Goal: Task Accomplishment & Management: Use online tool/utility

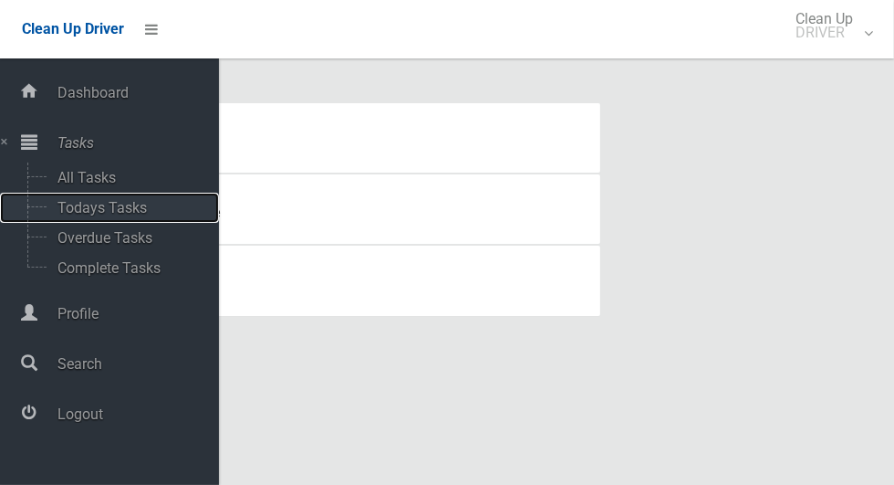
click at [67, 207] on span "Todays Tasks" at bounding box center [127, 207] width 151 height 17
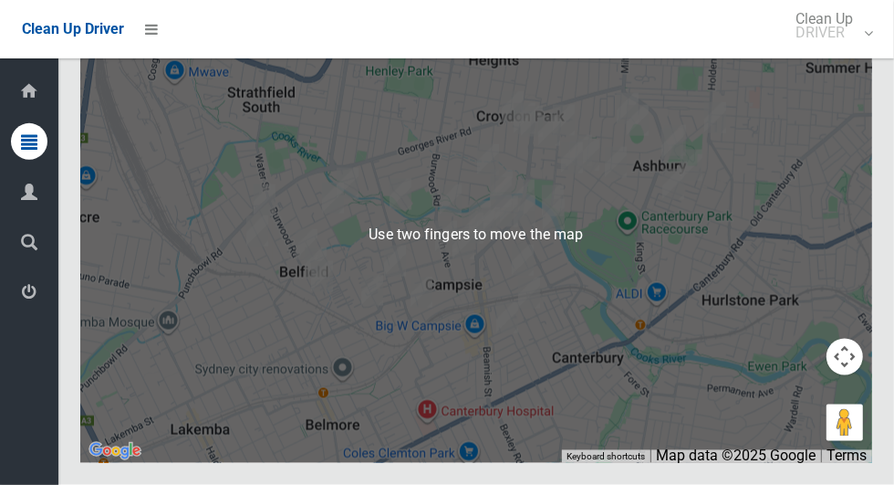
scroll to position [8577, 0]
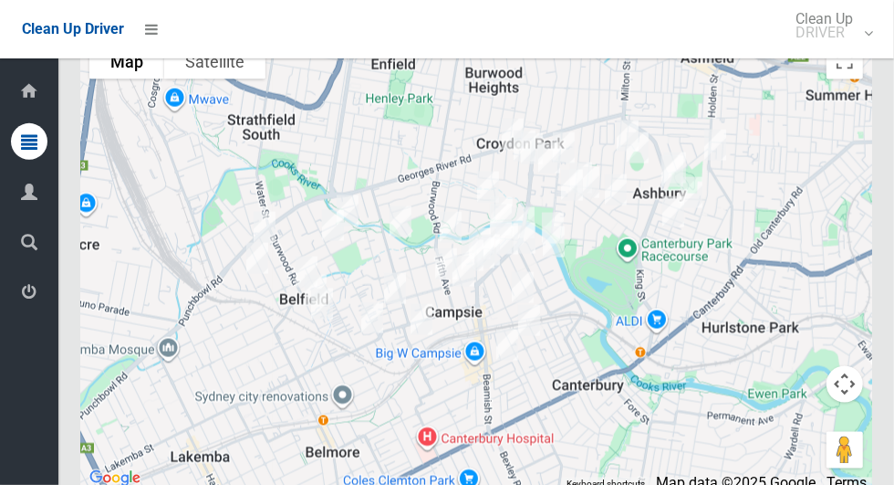
click at [23, 298] on icon at bounding box center [29, 292] width 16 height 36
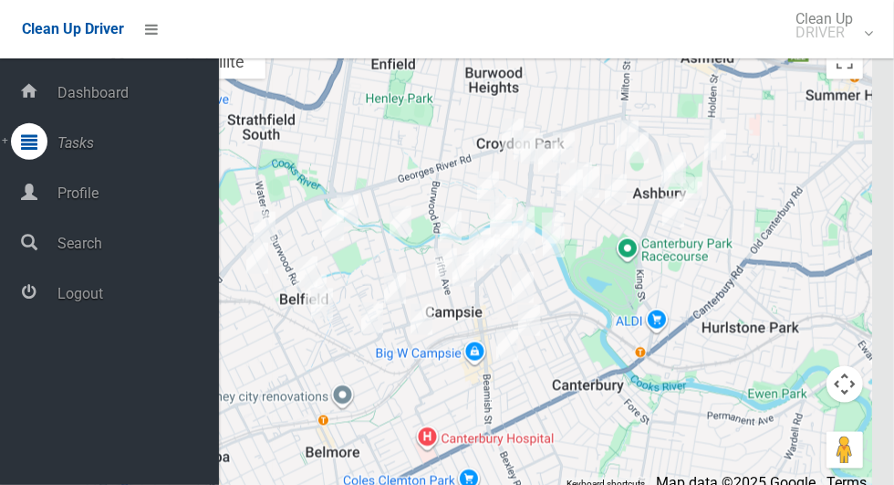
click at [64, 298] on span "Logout" at bounding box center [135, 293] width 167 height 17
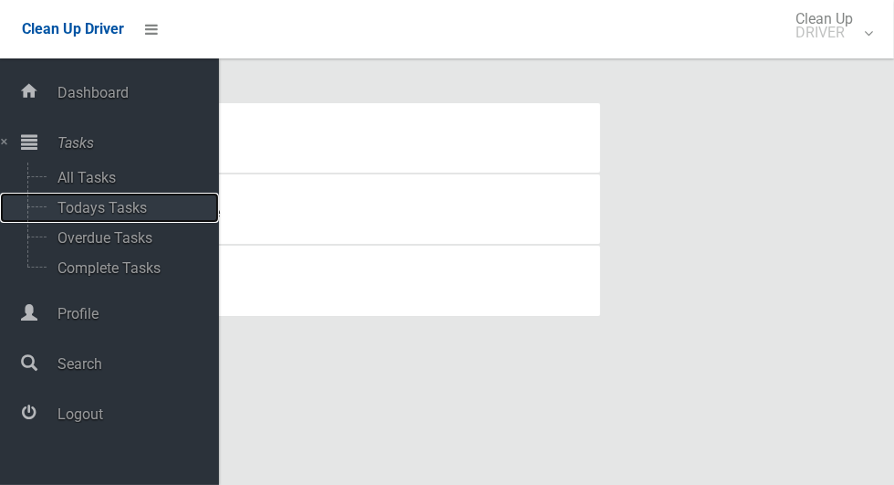
click at [65, 211] on span "Todays Tasks" at bounding box center [127, 207] width 151 height 17
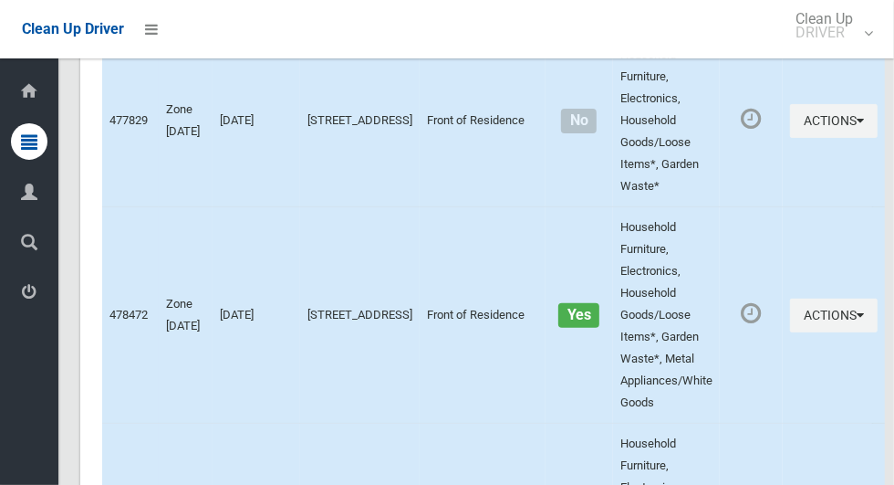
scroll to position [7371, 0]
click at [23, 300] on icon at bounding box center [29, 292] width 16 height 36
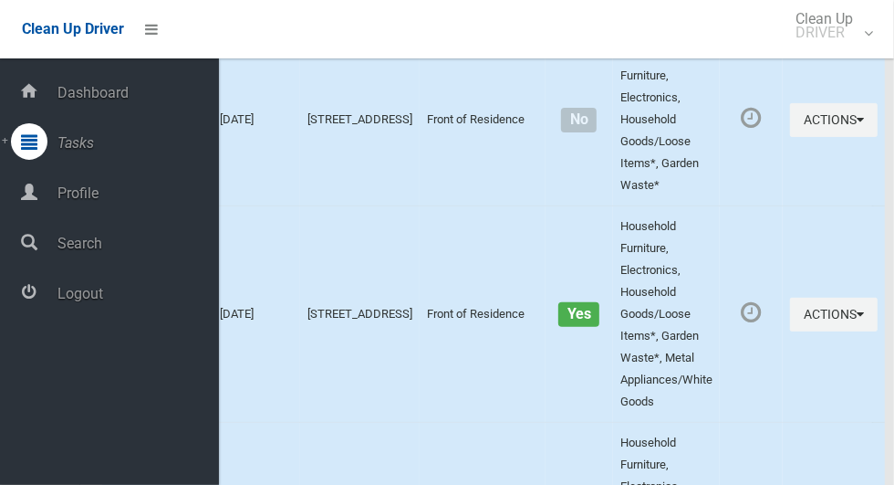
click at [67, 301] on span "Logout" at bounding box center [135, 293] width 167 height 17
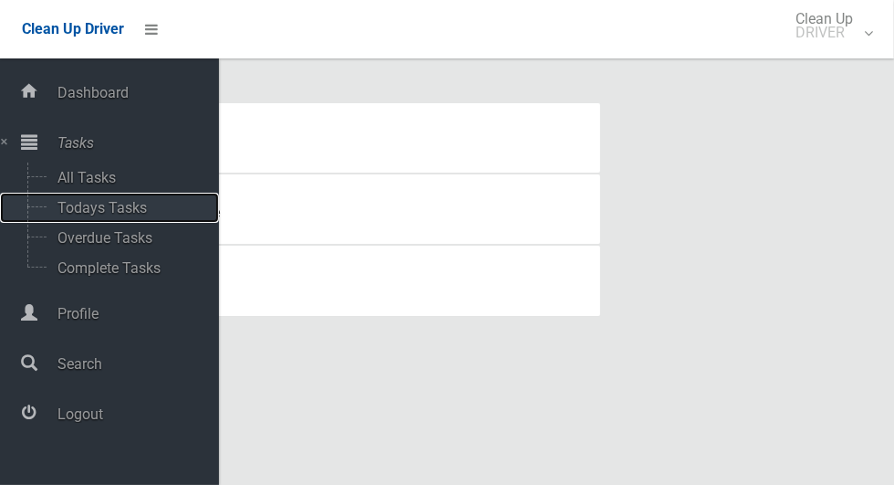
click at [62, 207] on span "Todays Tasks" at bounding box center [127, 207] width 151 height 17
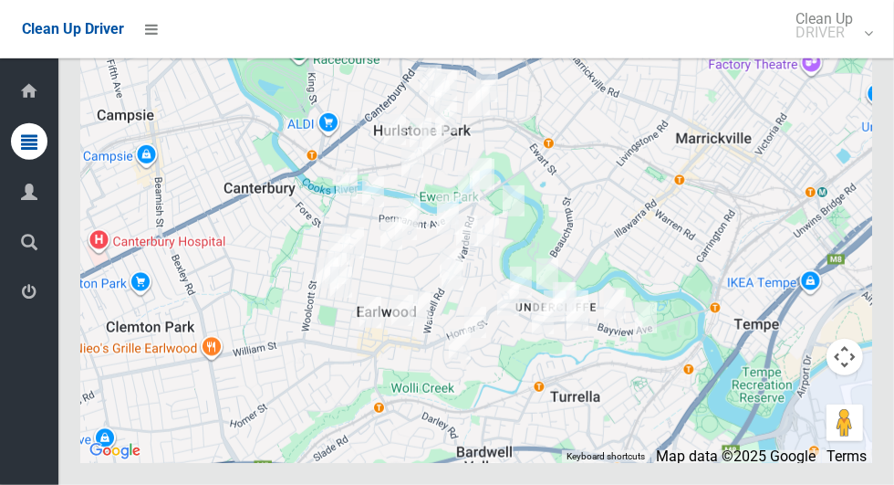
scroll to position [7751, 0]
click at [26, 287] on icon at bounding box center [29, 292] width 16 height 36
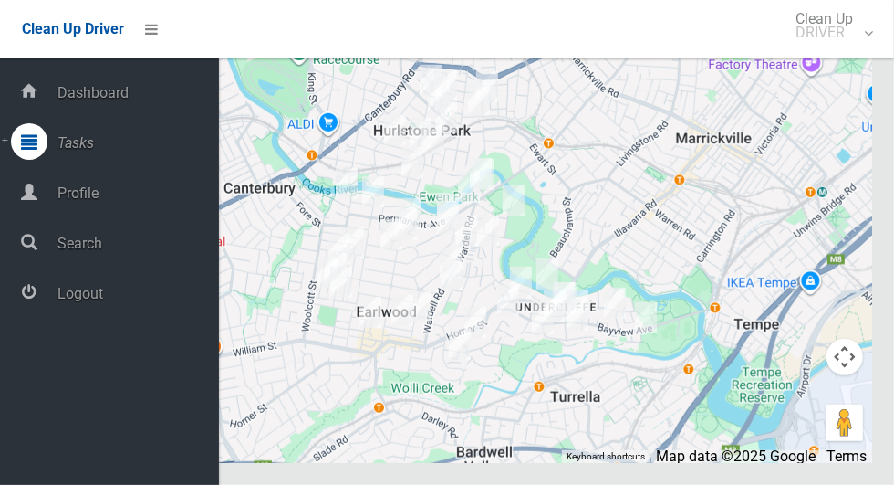
click at [65, 294] on span "Logout" at bounding box center [135, 293] width 167 height 17
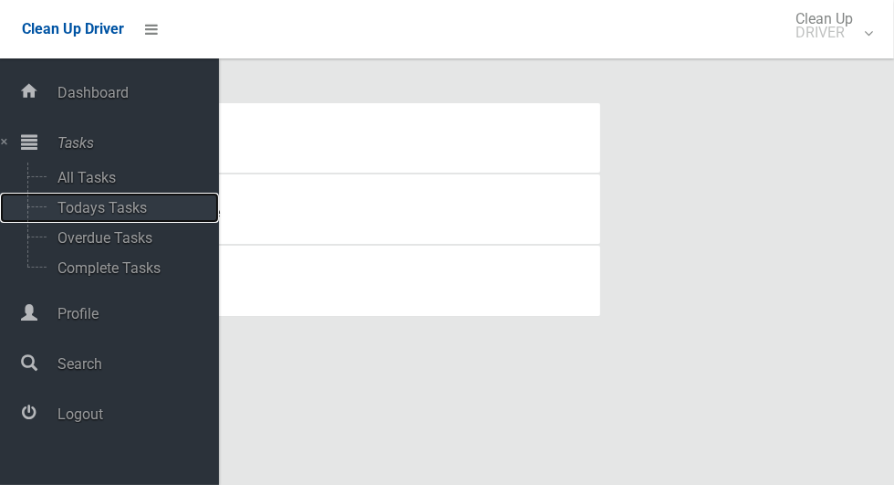
click at [60, 214] on span "Todays Tasks" at bounding box center [127, 207] width 151 height 17
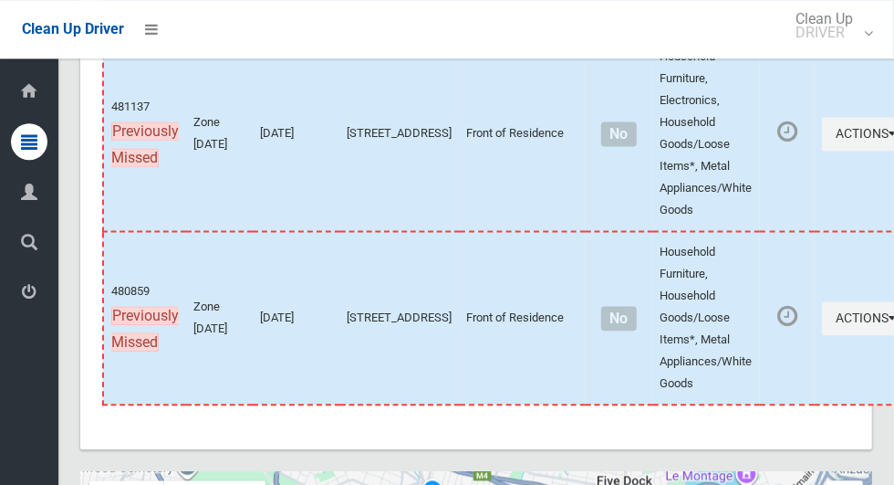
scroll to position [9078, 0]
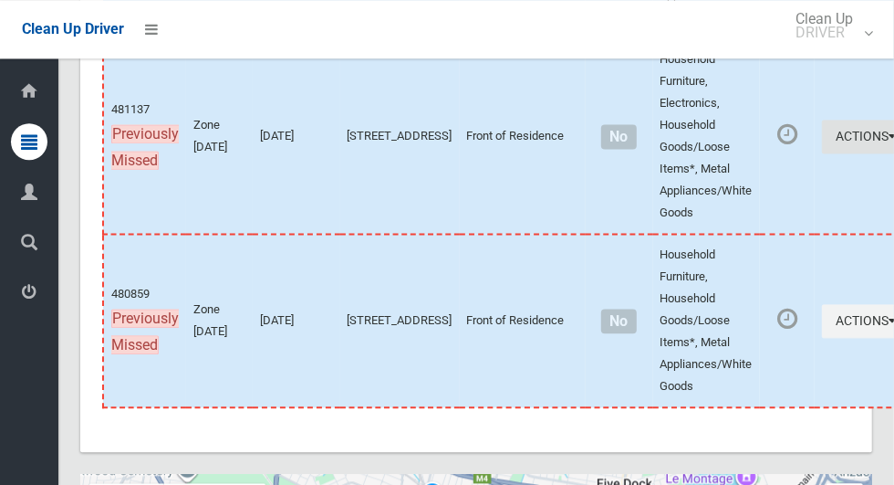
click at [822, 153] on button "Actions" at bounding box center [866, 137] width 88 height 34
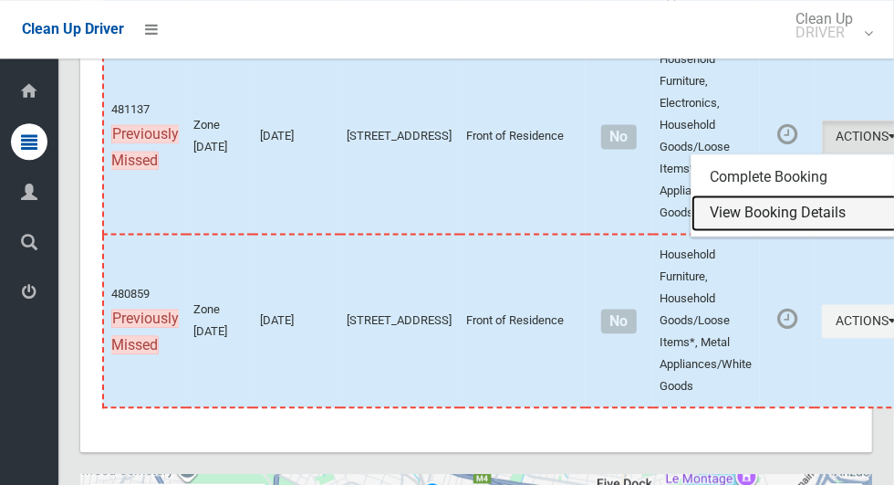
click at [742, 231] on link "View Booking Details" at bounding box center [800, 212] width 217 height 36
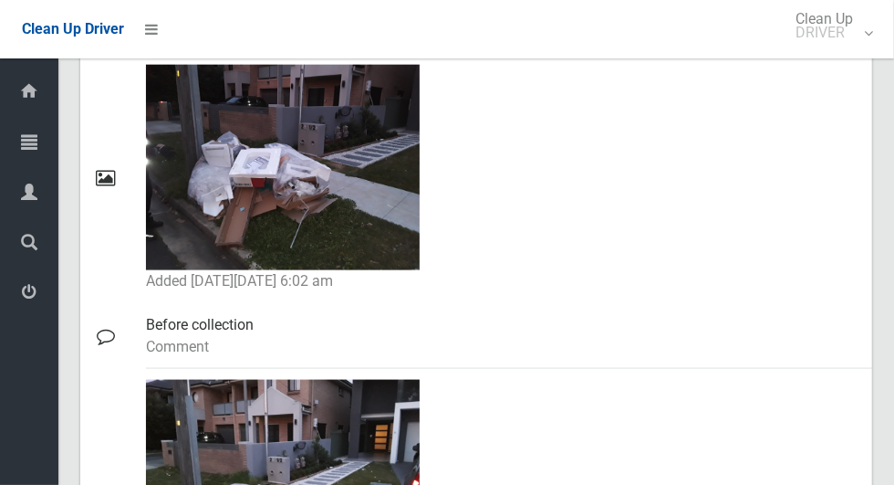
scroll to position [1152, 0]
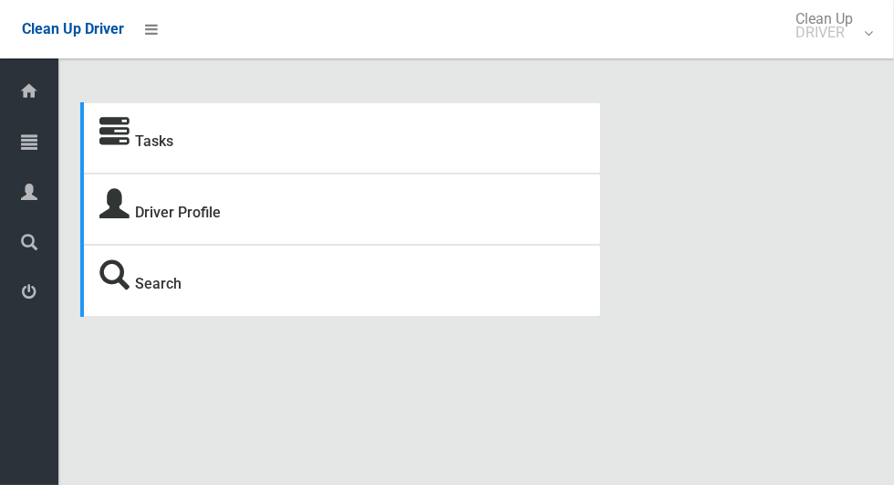
click at [37, 139] on icon at bounding box center [29, 141] width 16 height 36
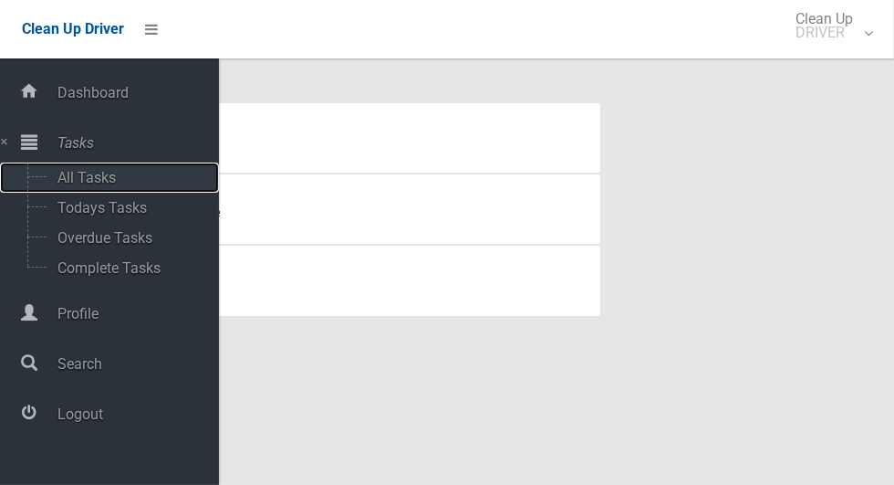
click at [139, 172] on span "All Tasks" at bounding box center [127, 177] width 151 height 17
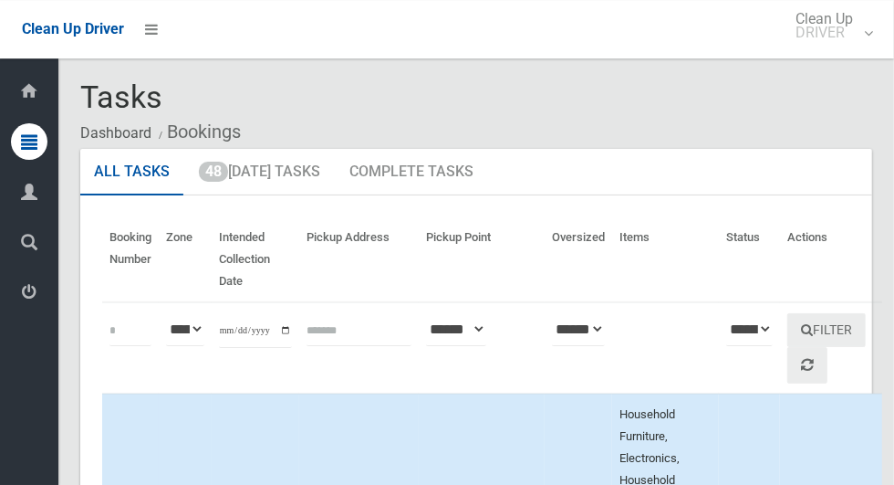
click at [28, 135] on icon at bounding box center [29, 141] width 16 height 36
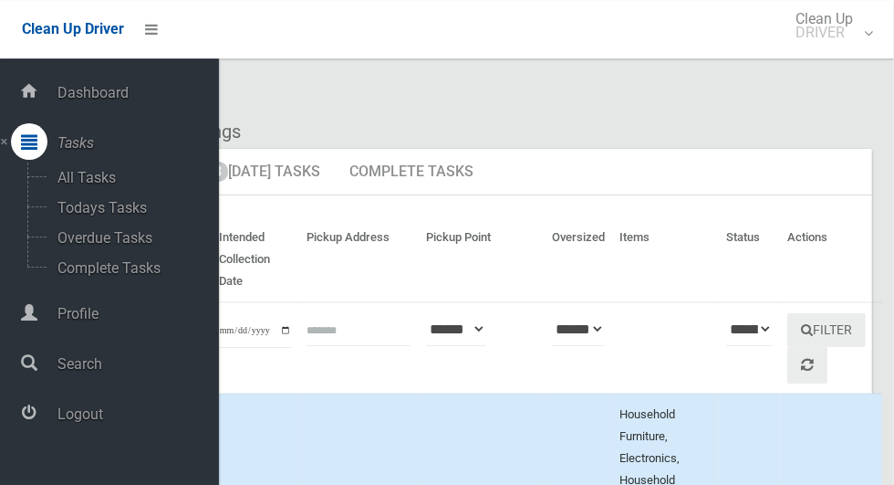
click at [77, 421] on span "Logout" at bounding box center [135, 413] width 167 height 17
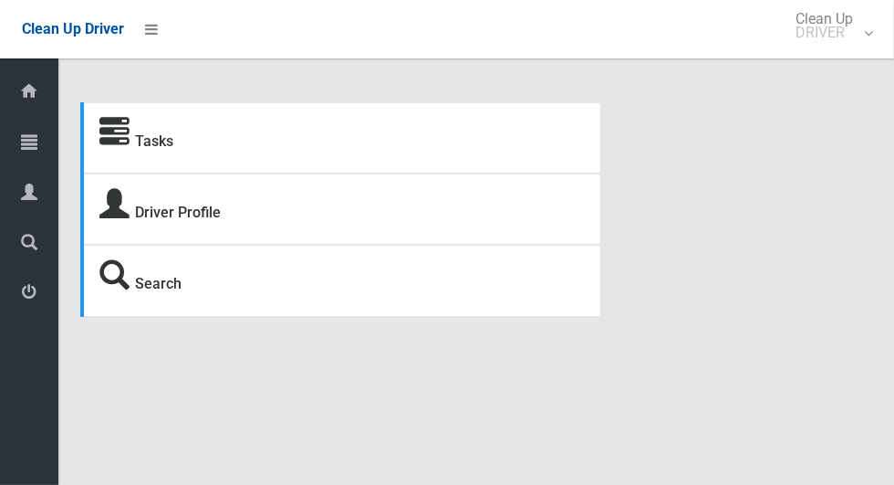
click at [23, 297] on icon at bounding box center [29, 292] width 16 height 36
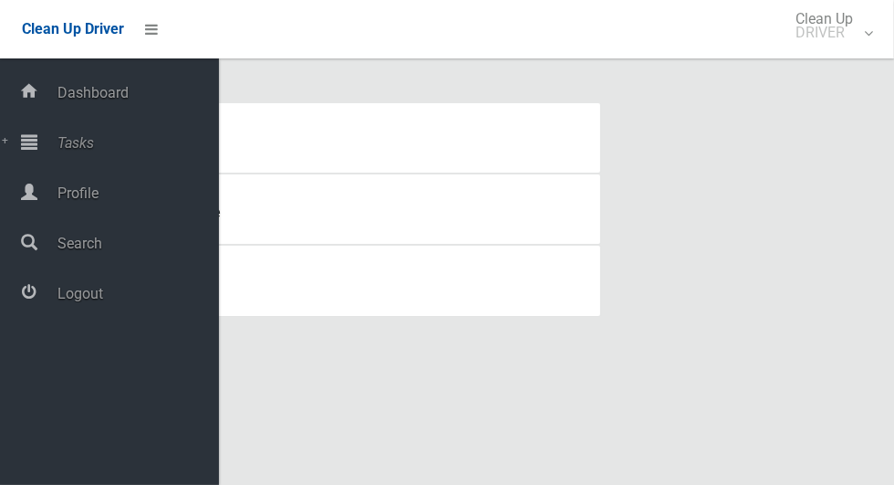
click at [71, 142] on span "Tasks" at bounding box center [135, 142] width 167 height 17
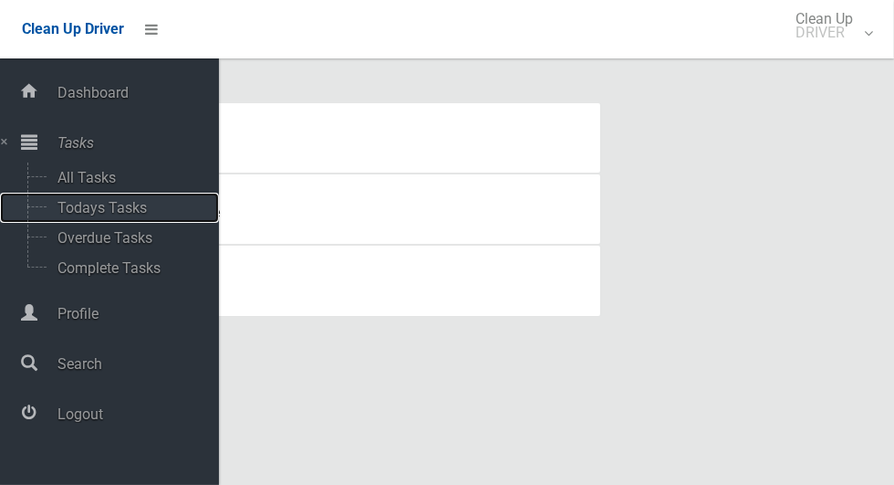
click at [71, 214] on span "Todays Tasks" at bounding box center [127, 207] width 151 height 17
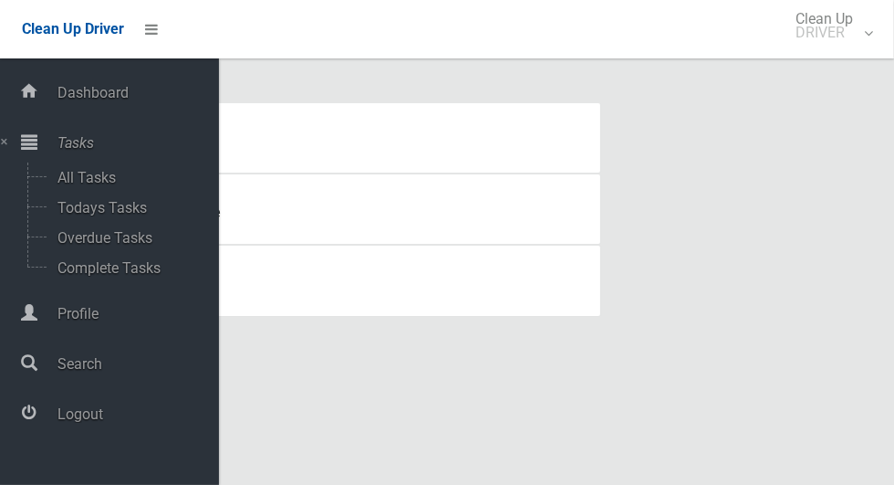
click at [58, 419] on span "Logout" at bounding box center [135, 413] width 167 height 17
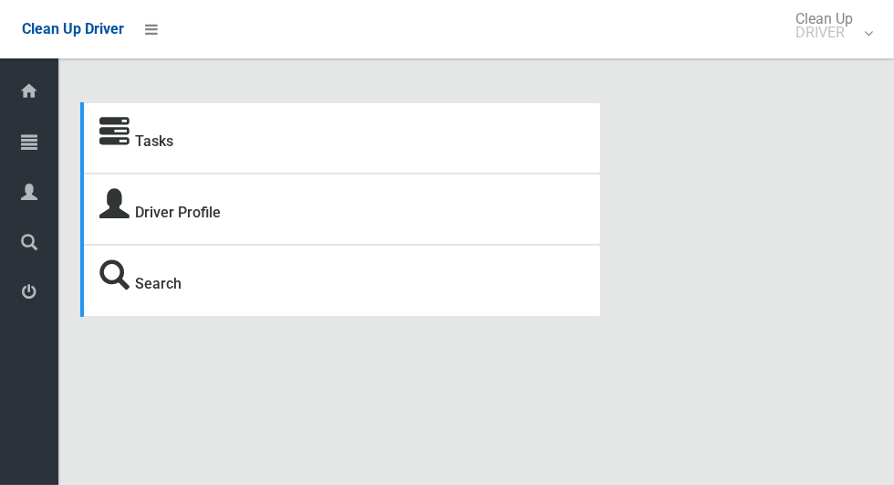
click at [22, 143] on icon at bounding box center [29, 141] width 16 height 36
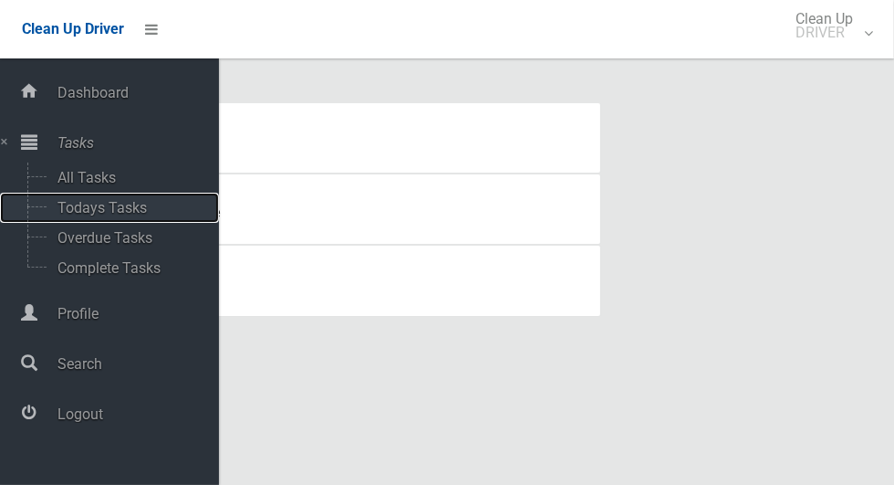
click at [58, 211] on span "Todays Tasks" at bounding box center [127, 207] width 151 height 17
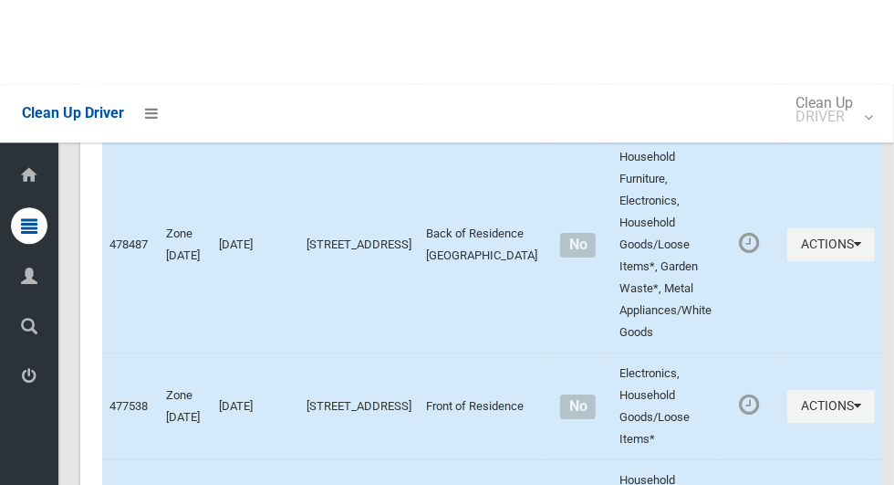
scroll to position [6893, 0]
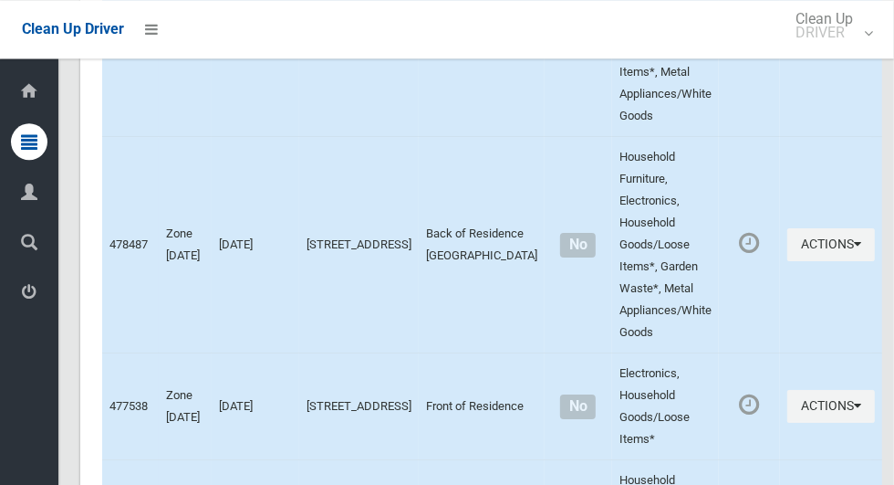
click at [49, 287] on span "Logout" at bounding box center [46, 293] width 6 height 17
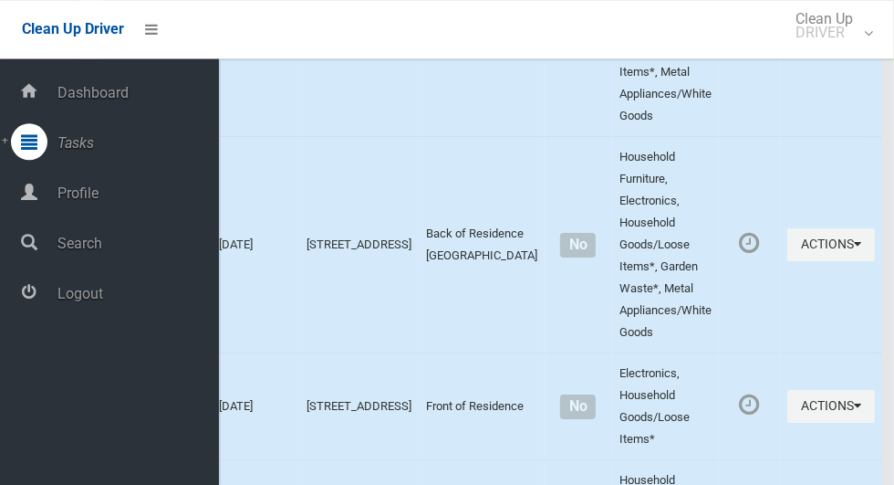
click at [136, 289] on span "Logout" at bounding box center [135, 293] width 167 height 17
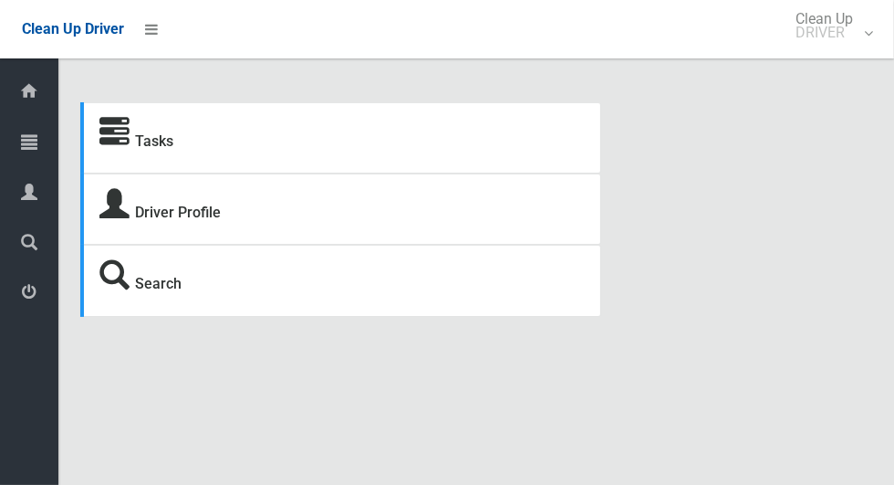
click at [49, 138] on span "Tasks" at bounding box center [46, 142] width 6 height 17
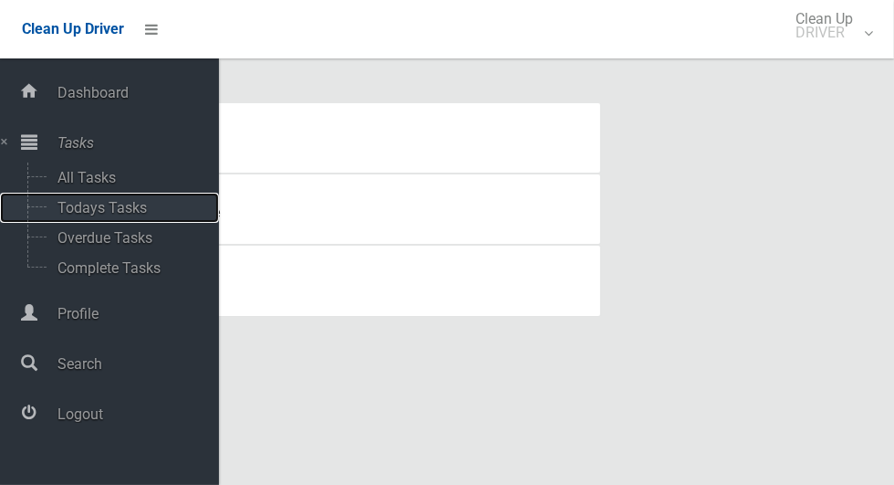
click at [132, 202] on span "Todays Tasks" at bounding box center [127, 207] width 151 height 17
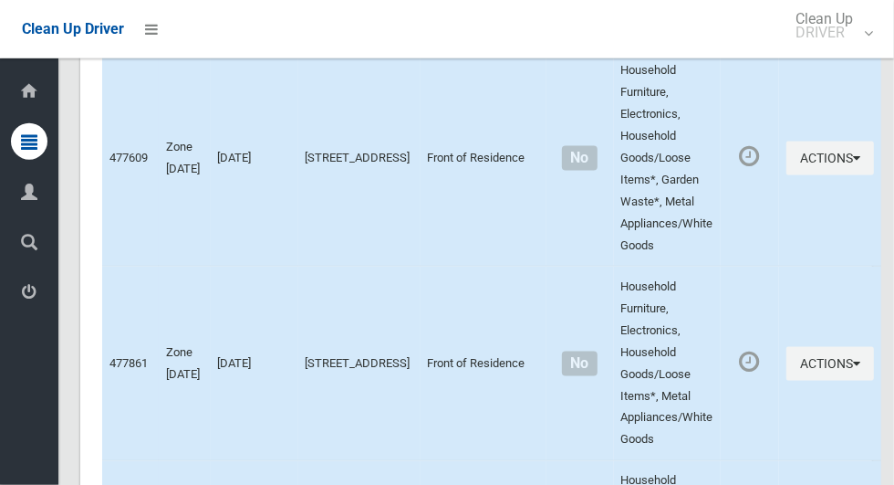
scroll to position [1388, 0]
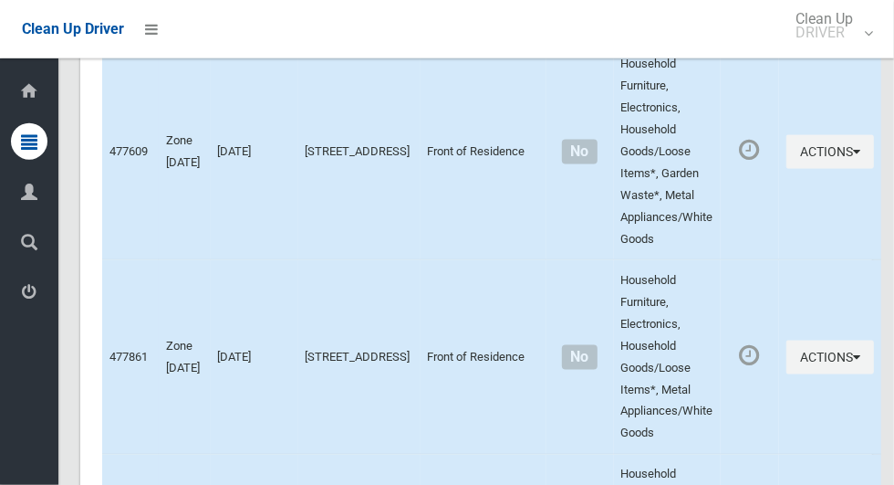
click at [48, 298] on span "Logout" at bounding box center [46, 293] width 6 height 17
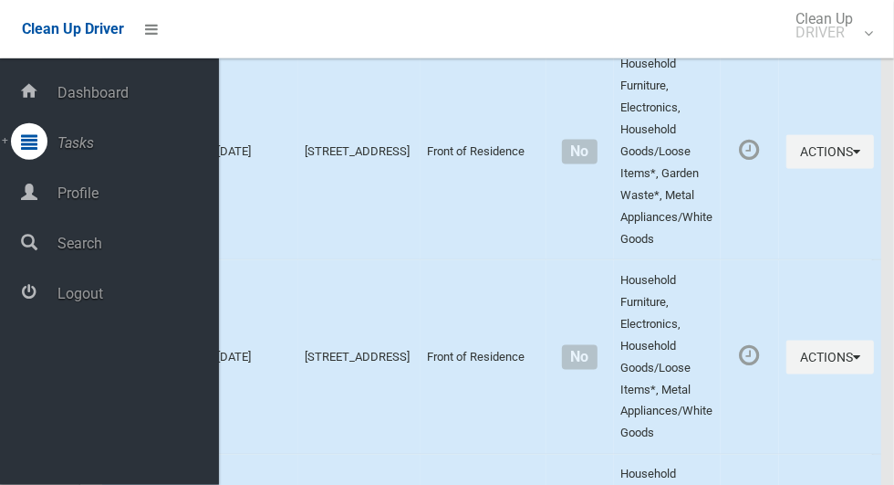
click at [132, 298] on span "Logout" at bounding box center [135, 293] width 167 height 17
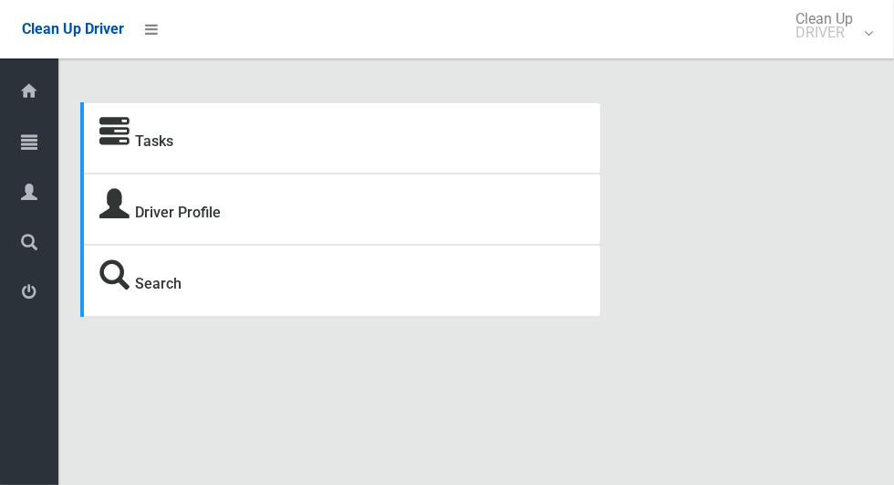
click at [37, 141] on icon at bounding box center [29, 141] width 16 height 36
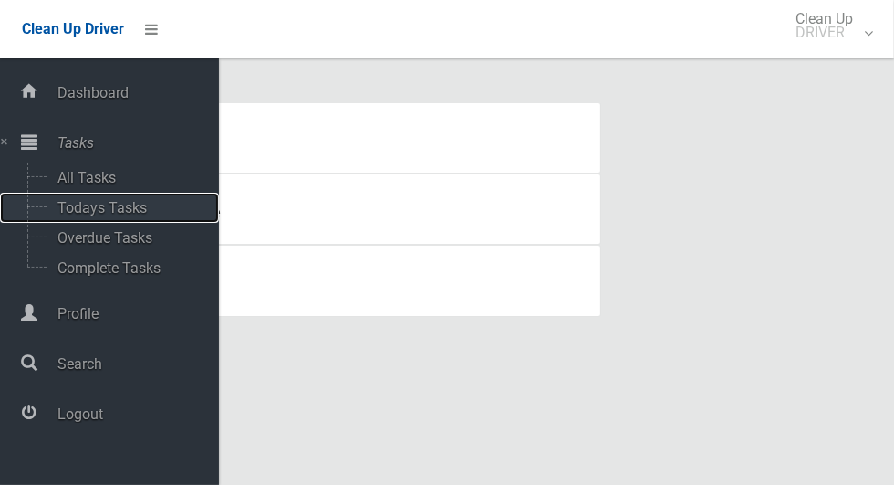
click at [107, 208] on span "Todays Tasks" at bounding box center [127, 207] width 151 height 17
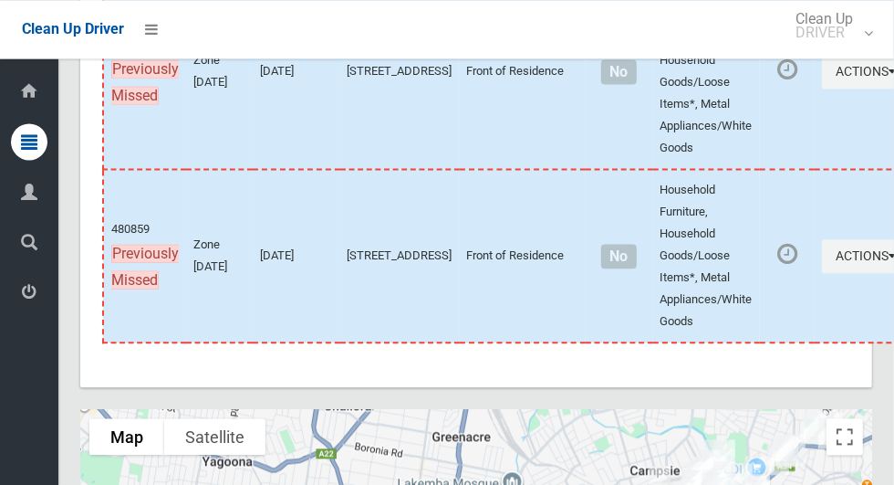
scroll to position [9141, 0]
